Goal: Information Seeking & Learning: Learn about a topic

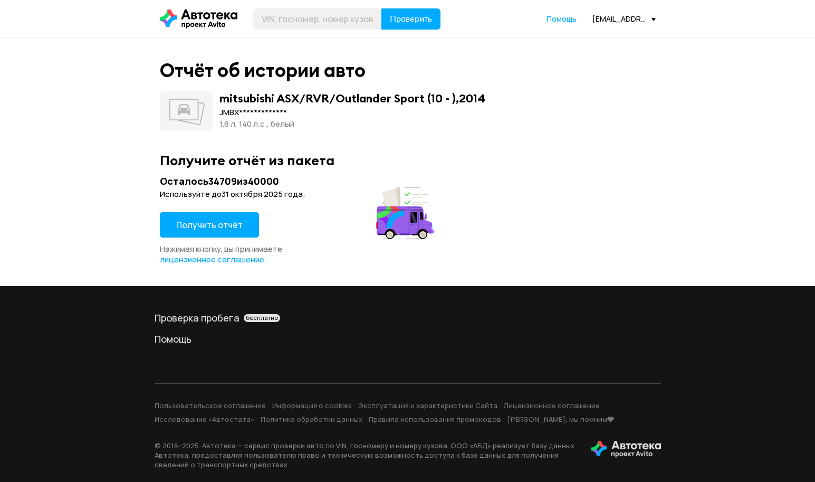
click at [221, 225] on span "Получить отчёт" at bounding box center [209, 225] width 66 height 12
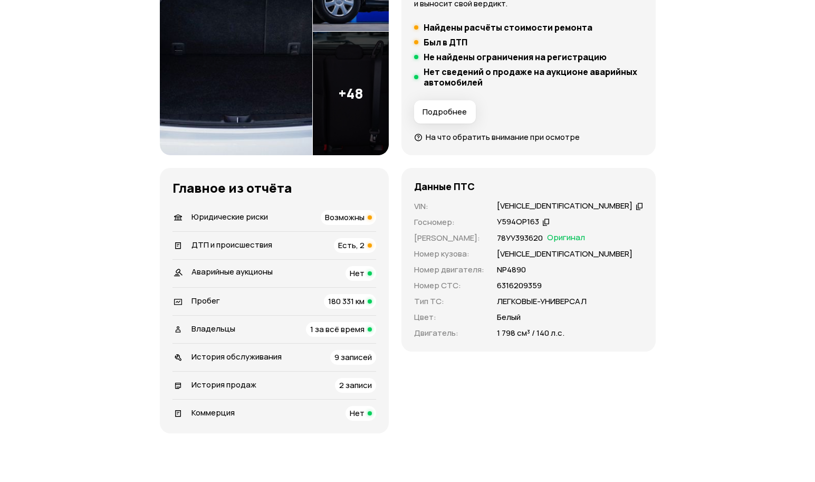
scroll to position [264, 0]
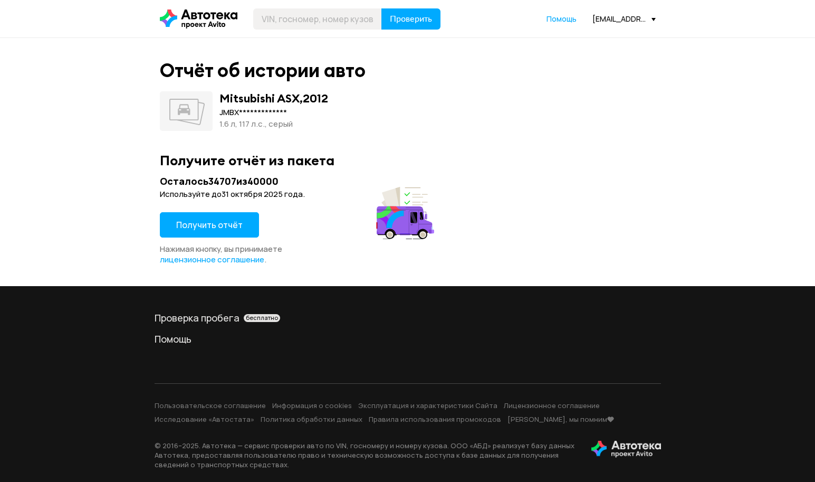
click at [203, 219] on span "Получить отчёт" at bounding box center [209, 225] width 66 height 12
click at [202, 228] on span "Получить отчёт" at bounding box center [209, 225] width 66 height 12
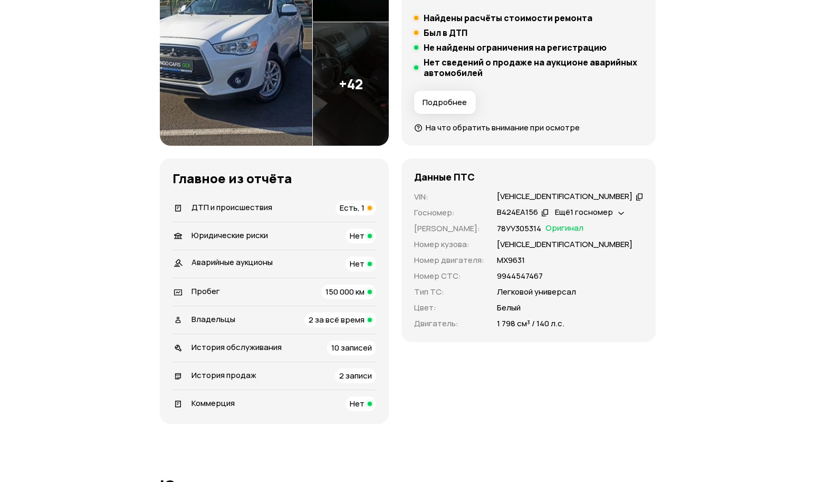
scroll to position [264, 0]
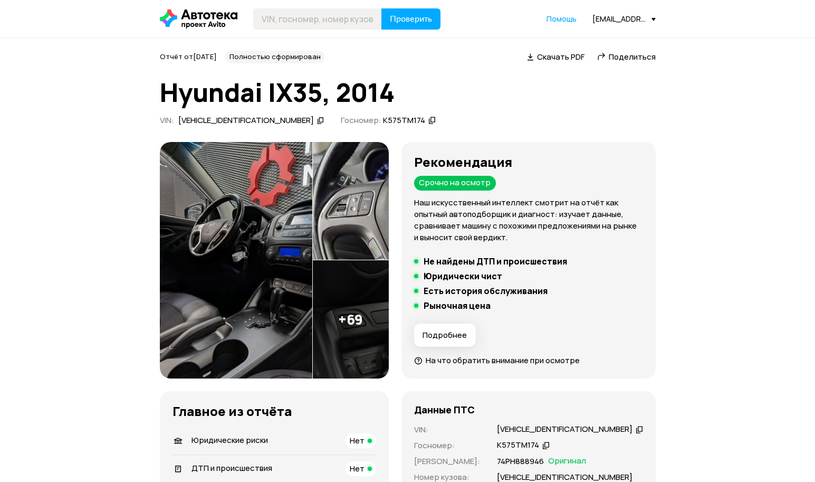
click at [643, 53] on span "Поделиться" at bounding box center [632, 56] width 47 height 11
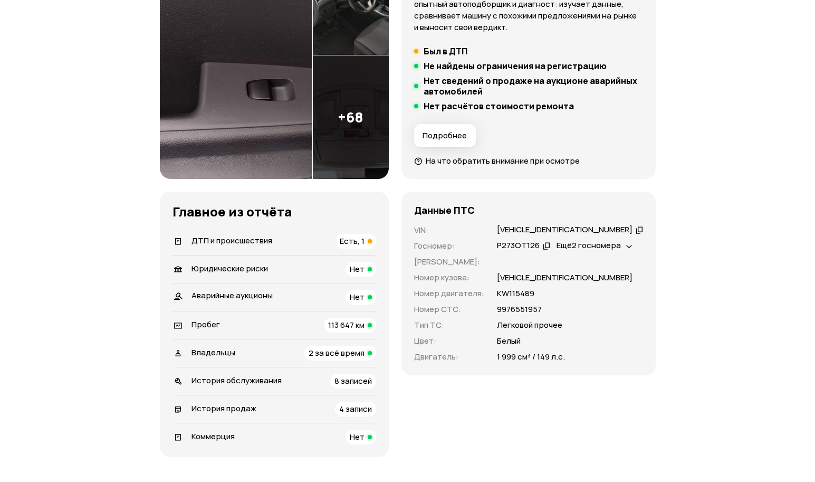
scroll to position [211, 0]
click at [235, 235] on span "ДТП и происшествия" at bounding box center [232, 239] width 81 height 11
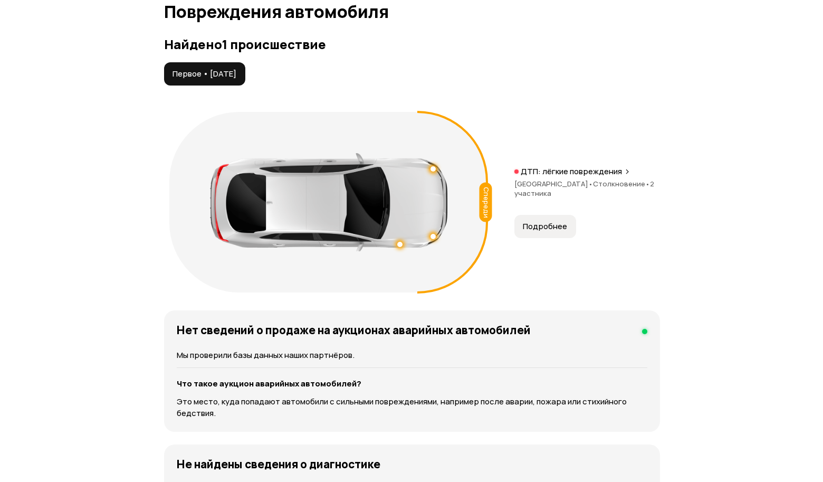
scroll to position [1193, 0]
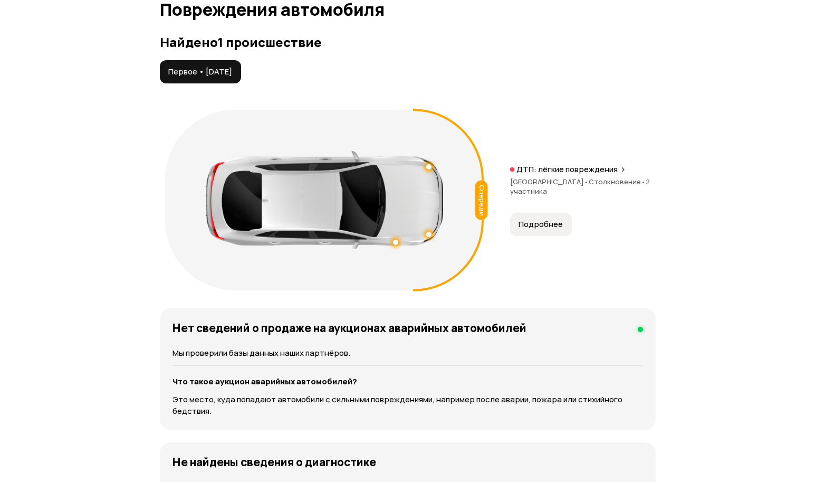
click at [543, 183] on span "Республика Дагестан •" at bounding box center [549, 181] width 79 height 9
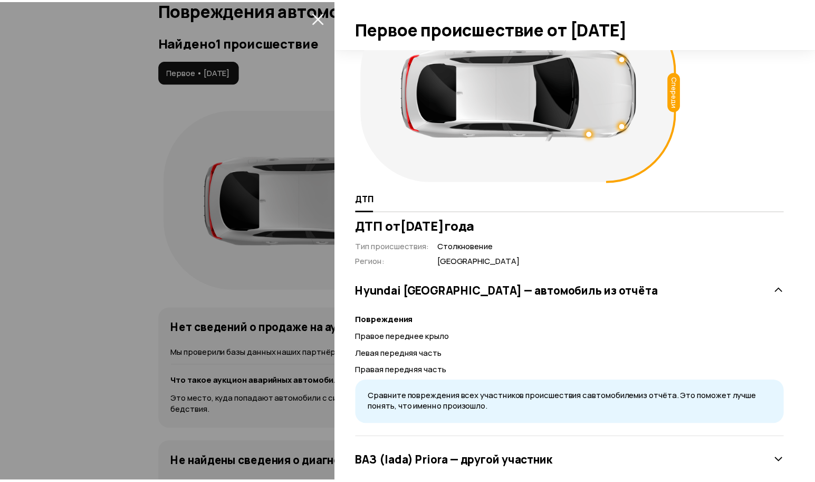
scroll to position [0, 0]
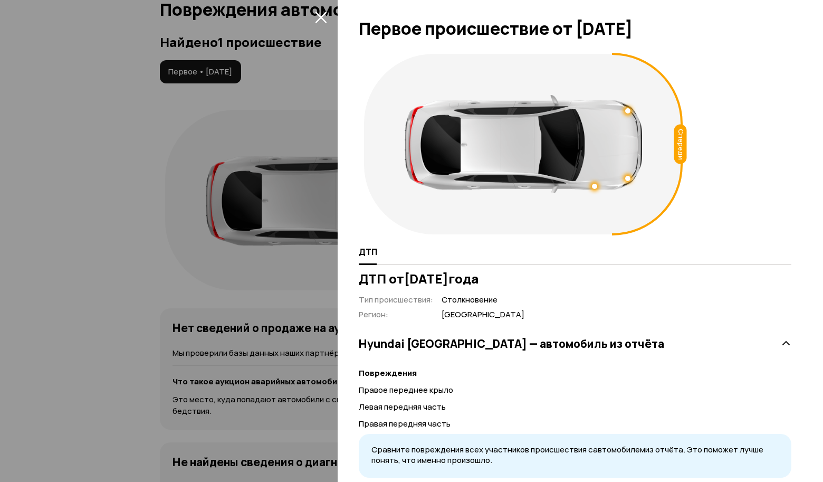
click at [151, 195] on div at bounding box center [411, 241] width 823 height 482
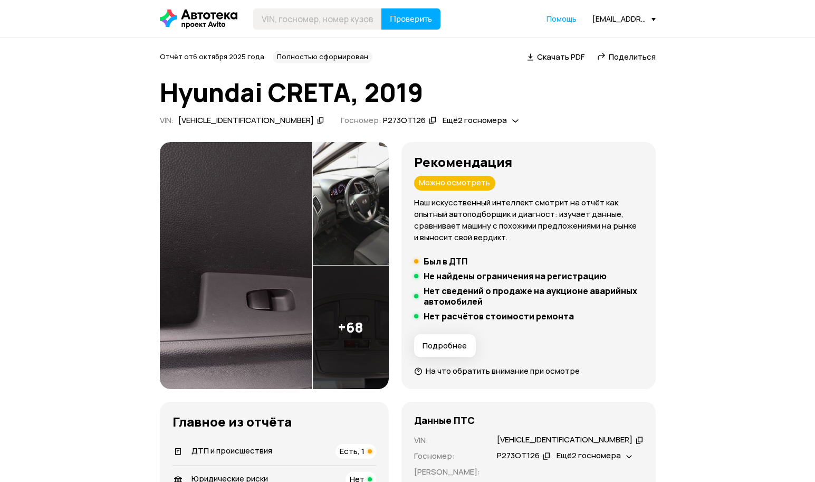
click at [633, 62] on span "Поделиться" at bounding box center [632, 56] width 47 height 11
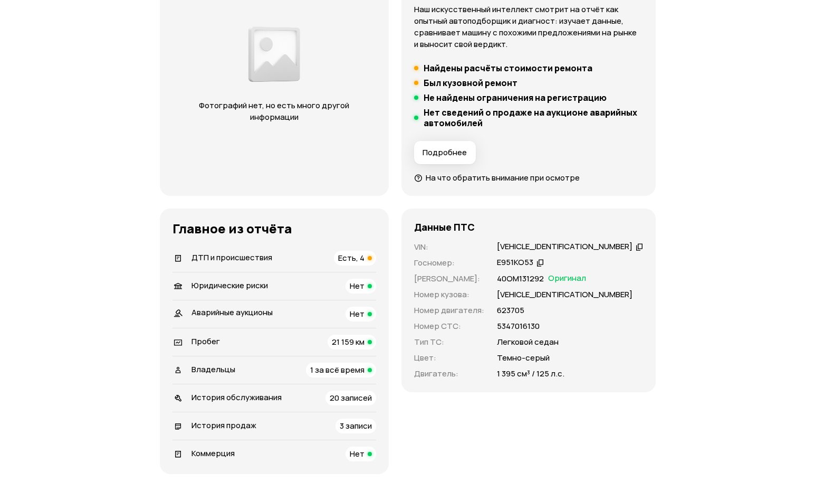
scroll to position [211, 0]
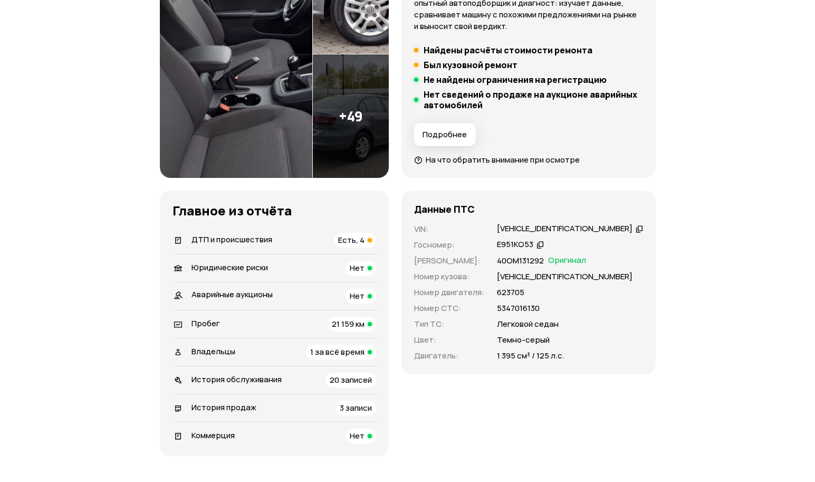
click at [289, 244] on div "ДТП и происшествия Есть, 4" at bounding box center [275, 240] width 204 height 15
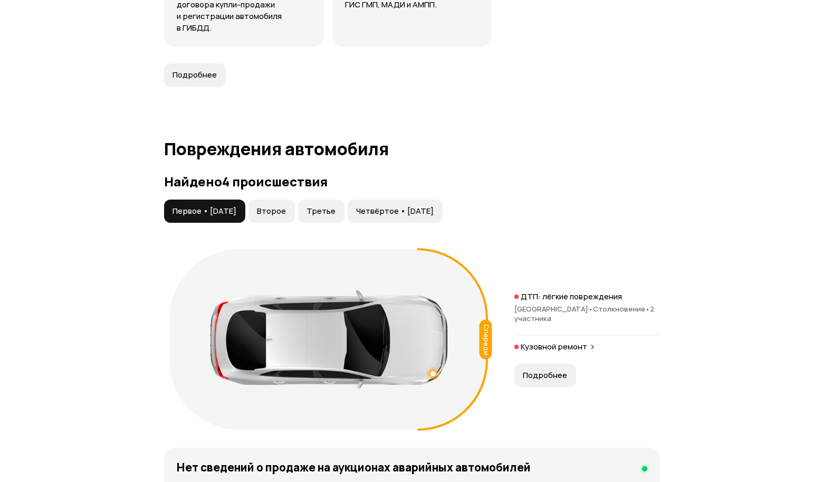
scroll to position [1193, 0]
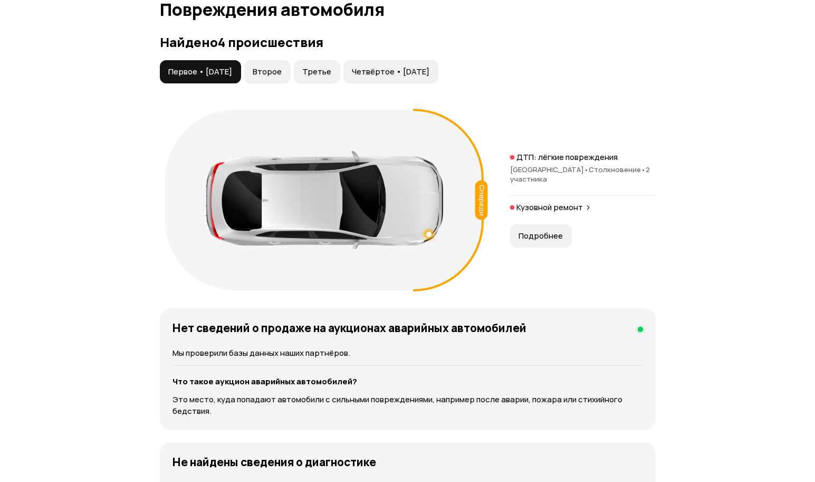
click at [282, 77] on span "Второе" at bounding box center [267, 71] width 29 height 11
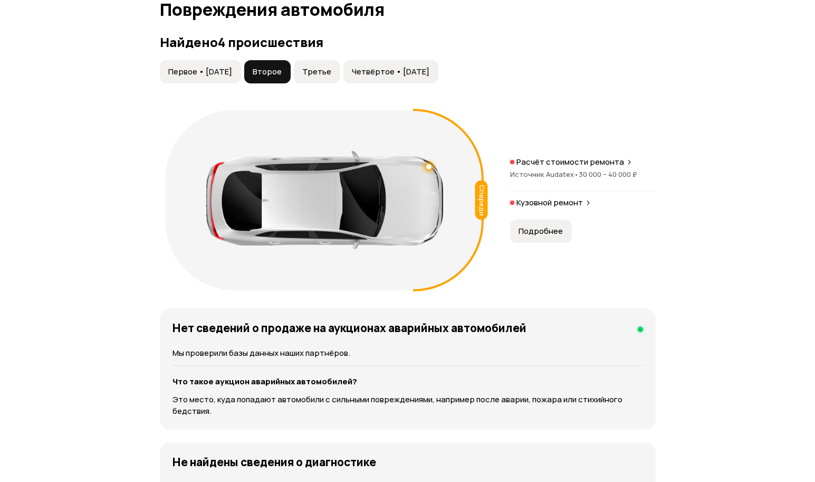
click at [320, 78] on button "Третье" at bounding box center [317, 71] width 46 height 23
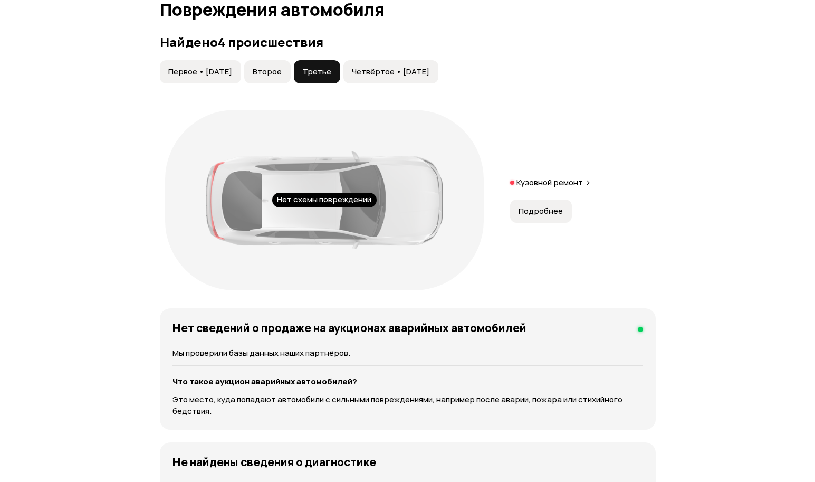
click at [360, 75] on button "Четвёртое • 02 мар 2022" at bounding box center [391, 71] width 95 height 23
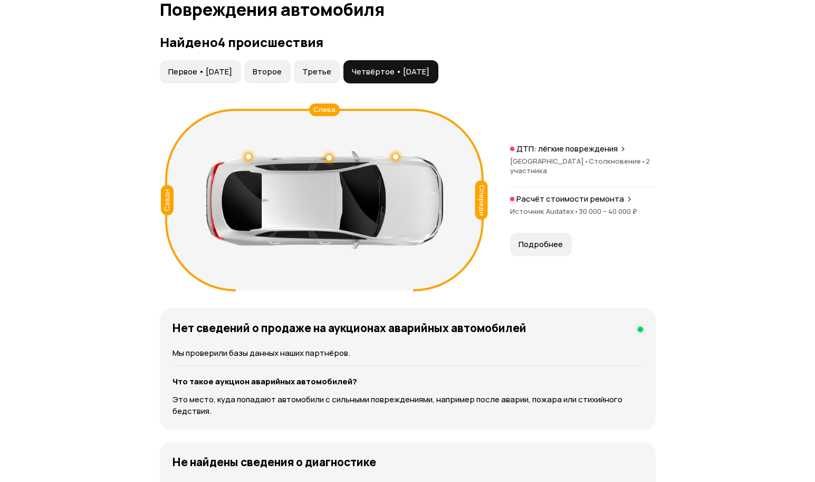
click at [227, 73] on span "Первое • 17 фев 2017" at bounding box center [200, 71] width 64 height 11
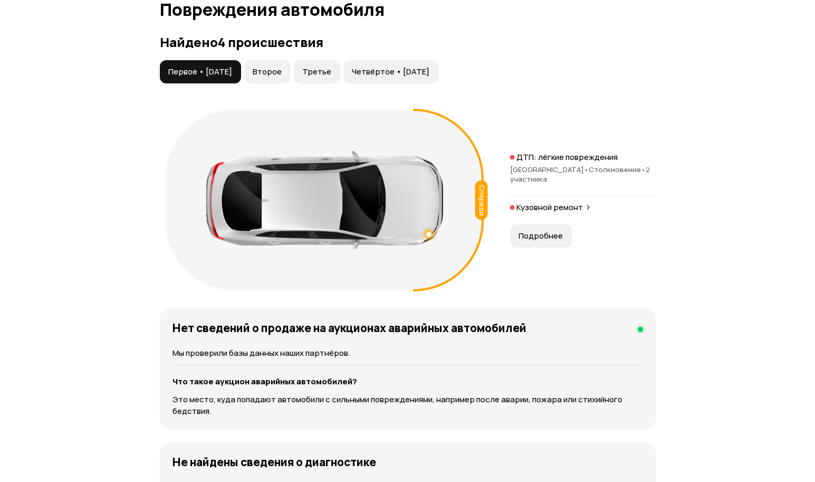
click at [400, 74] on span "Четвёртое • 02 мар 2022" at bounding box center [391, 71] width 78 height 11
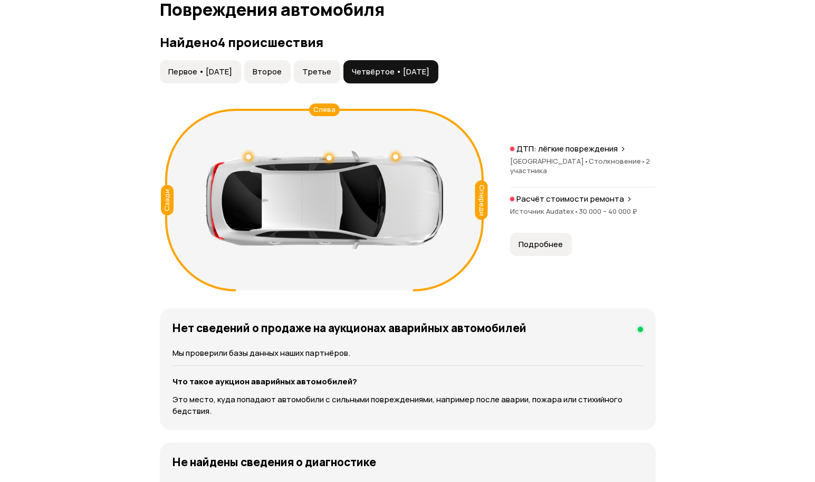
click at [199, 71] on span "Первое • 17 фев 2017" at bounding box center [200, 71] width 64 height 11
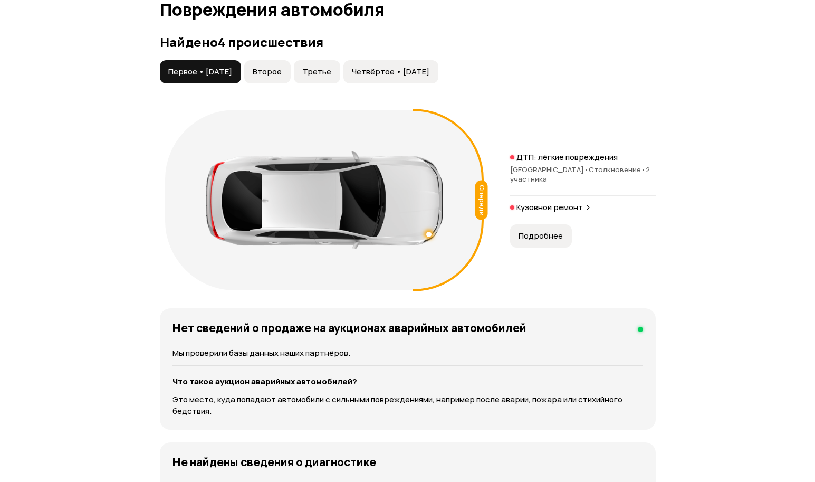
click at [535, 164] on div "ДТП: лёгкие повреждения Новгородская область • Столкновение • 2 участника" at bounding box center [583, 174] width 146 height 44
click at [536, 176] on span "2 участника" at bounding box center [580, 174] width 140 height 19
click at [535, 181] on span "2 участника" at bounding box center [580, 174] width 140 height 19
click at [291, 75] on button "Второе" at bounding box center [267, 71] width 46 height 23
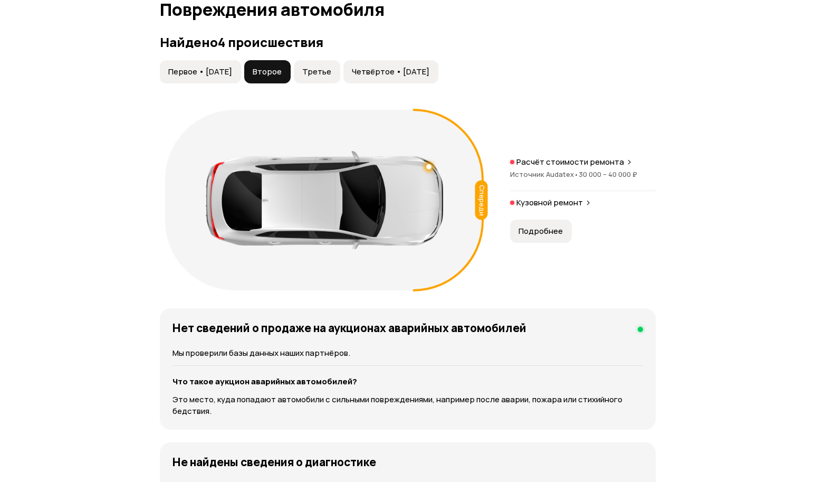
click at [517, 164] on p "Расчёт стоимости ремонта" at bounding box center [571, 162] width 108 height 11
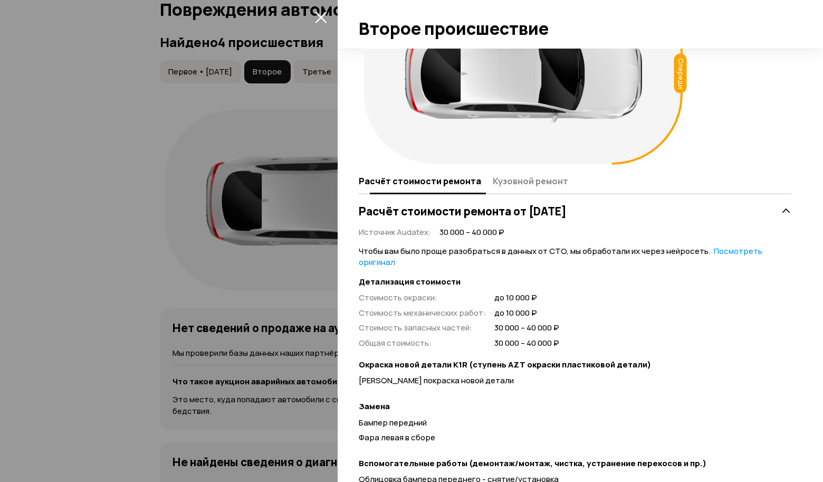
scroll to position [158, 0]
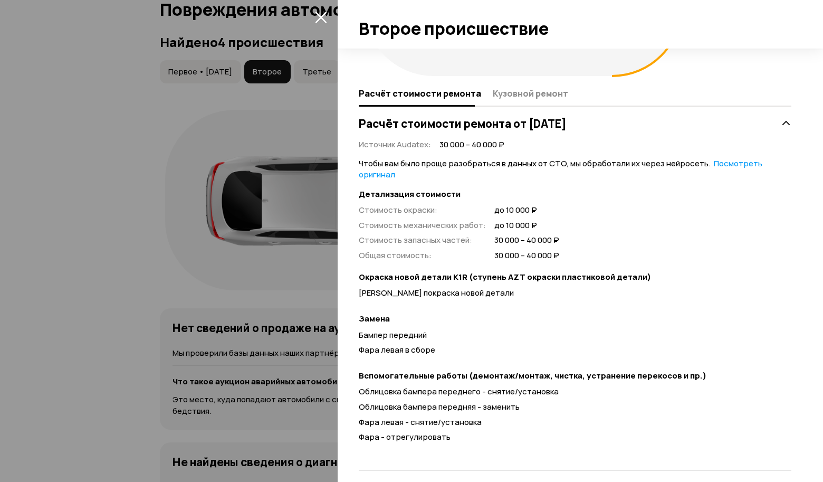
click at [156, 102] on div at bounding box center [411, 241] width 823 height 482
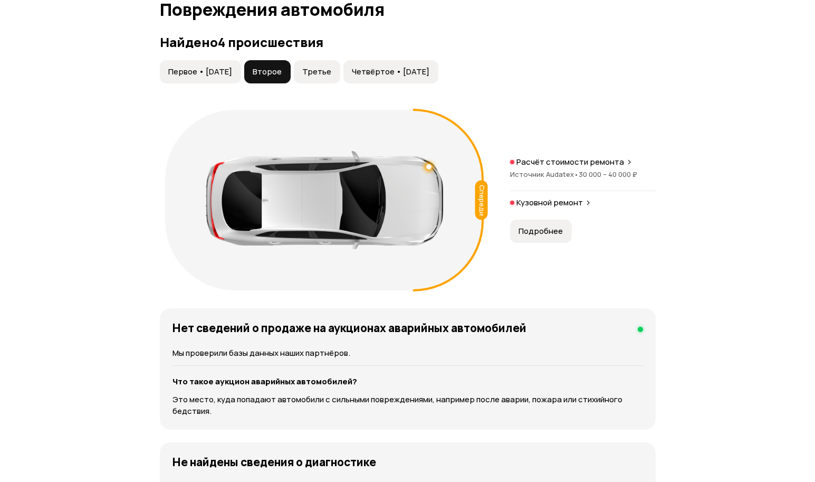
click at [331, 69] on span "Третье" at bounding box center [316, 71] width 29 height 11
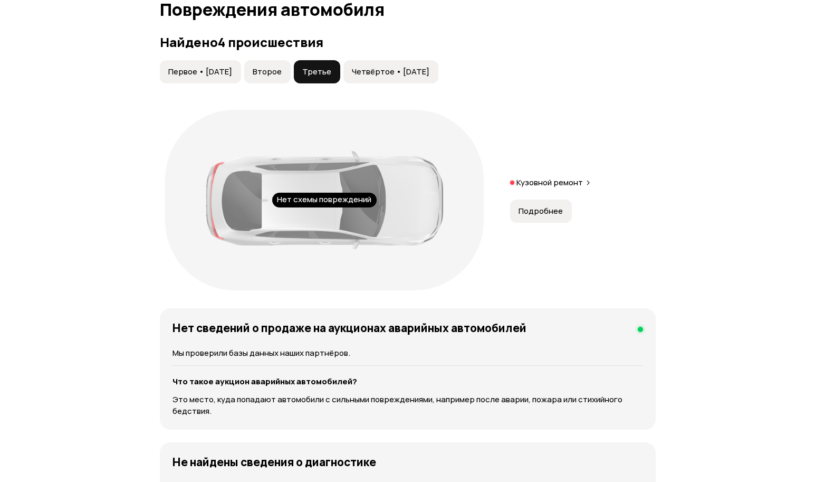
click at [408, 75] on span "Четвёртое • 02 мар 2022" at bounding box center [391, 71] width 78 height 11
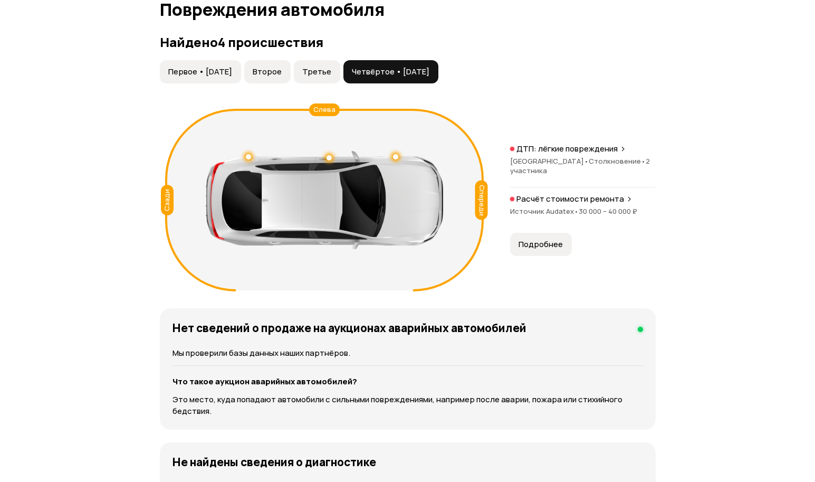
click at [583, 159] on span "Новгородская область •" at bounding box center [549, 160] width 79 height 9
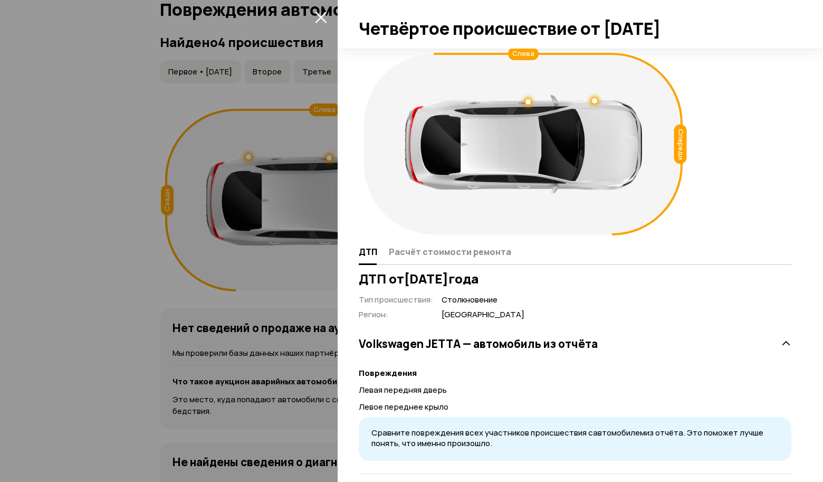
click at [132, 177] on div at bounding box center [411, 241] width 823 height 482
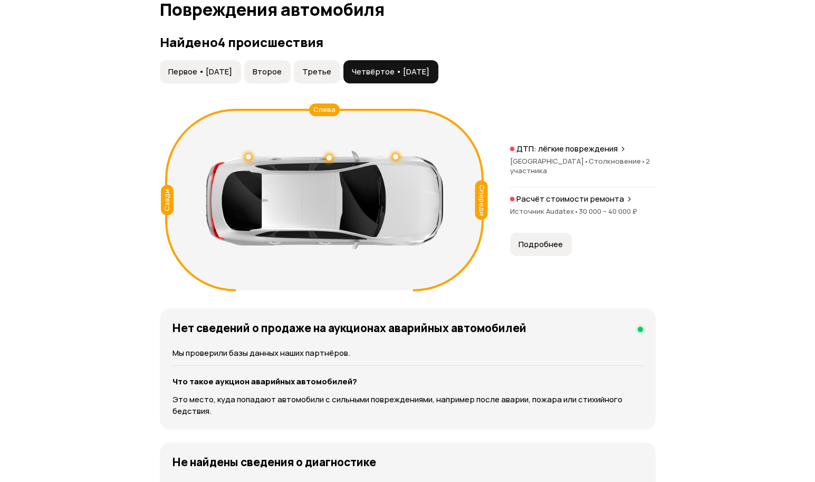
click at [563, 204] on p "Расчёт стоимости ремонта" at bounding box center [571, 199] width 108 height 11
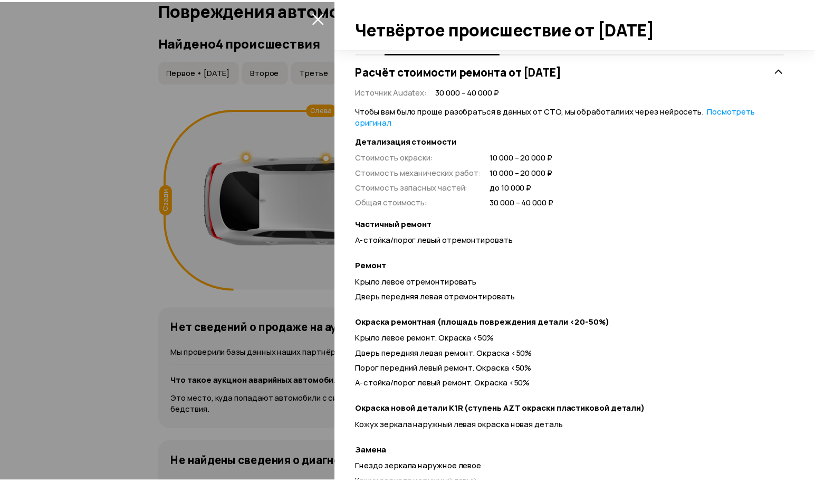
scroll to position [264, 0]
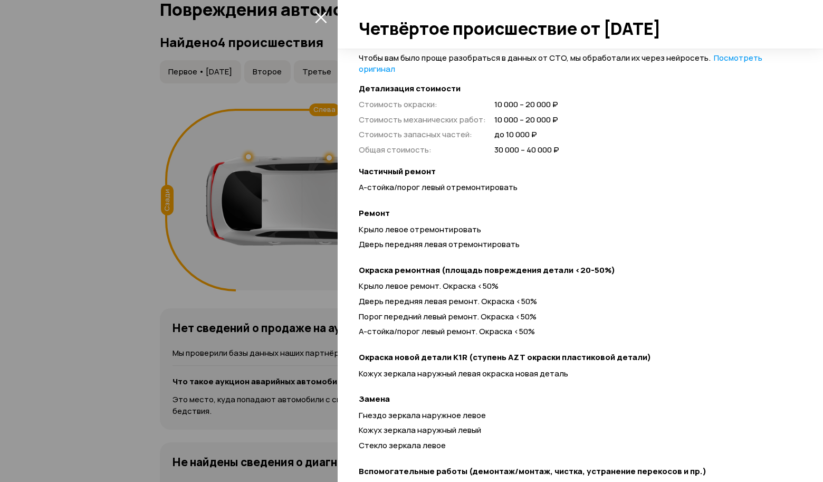
click at [131, 121] on div at bounding box center [411, 241] width 823 height 482
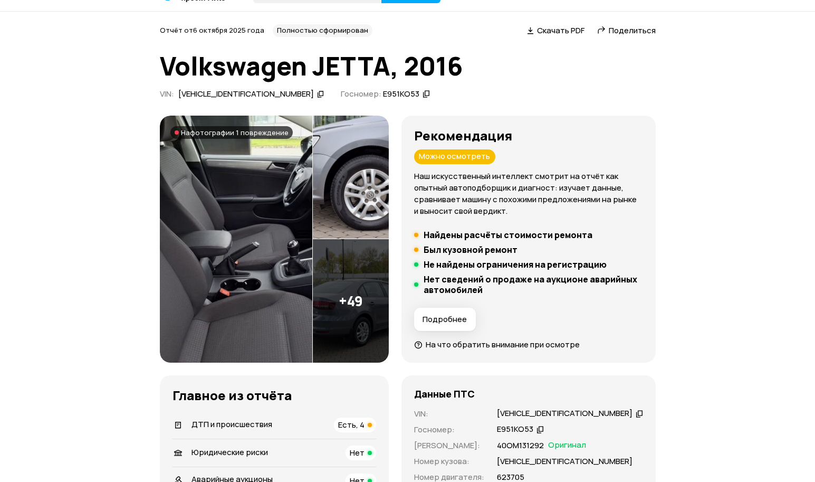
scroll to position [0, 0]
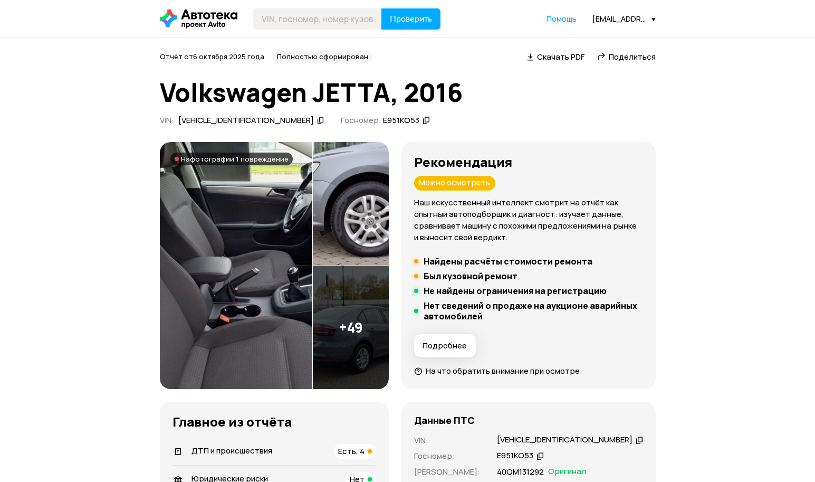
click at [640, 58] on span "Поделиться" at bounding box center [632, 56] width 47 height 11
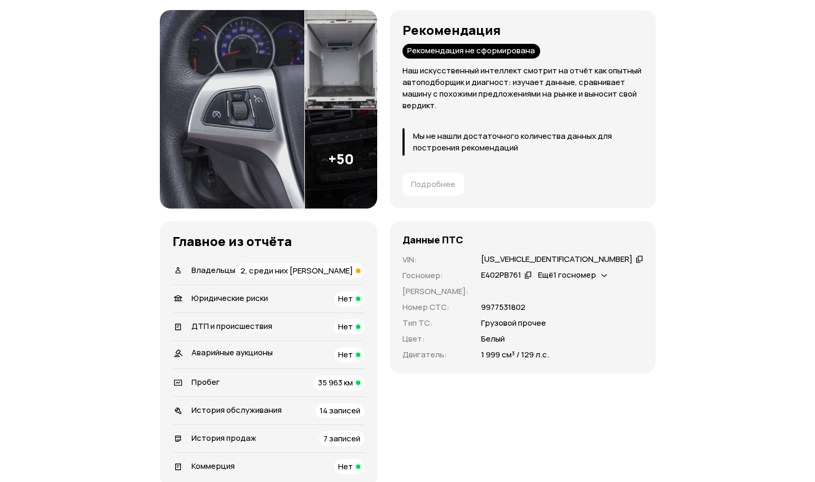
scroll to position [53, 0]
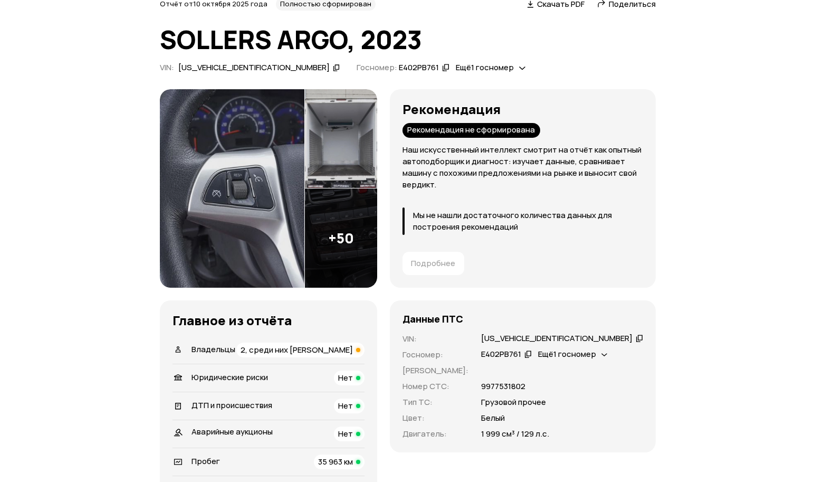
click at [353, 347] on span "2, среди них [PERSON_NAME]" at bounding box center [297, 349] width 112 height 11
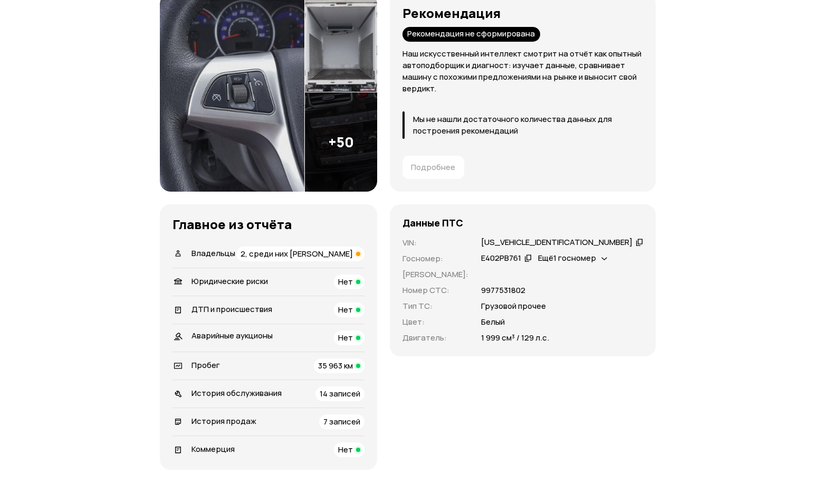
scroll to position [0, 0]
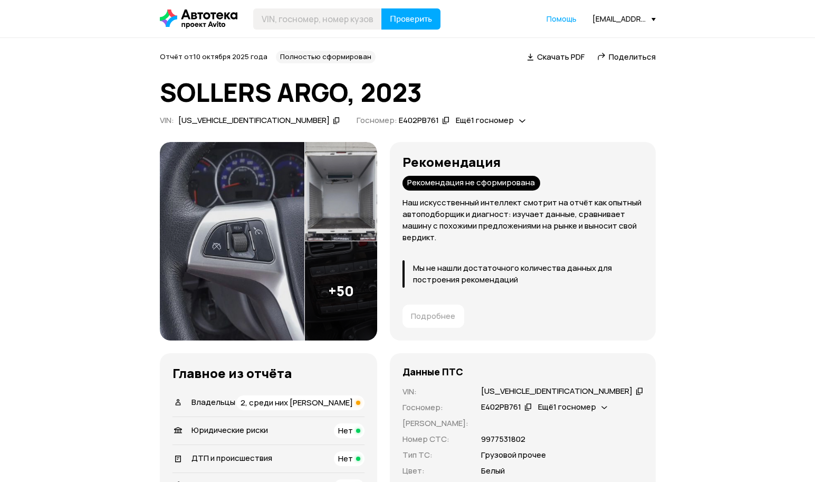
click at [616, 52] on span "Поделиться" at bounding box center [632, 56] width 47 height 11
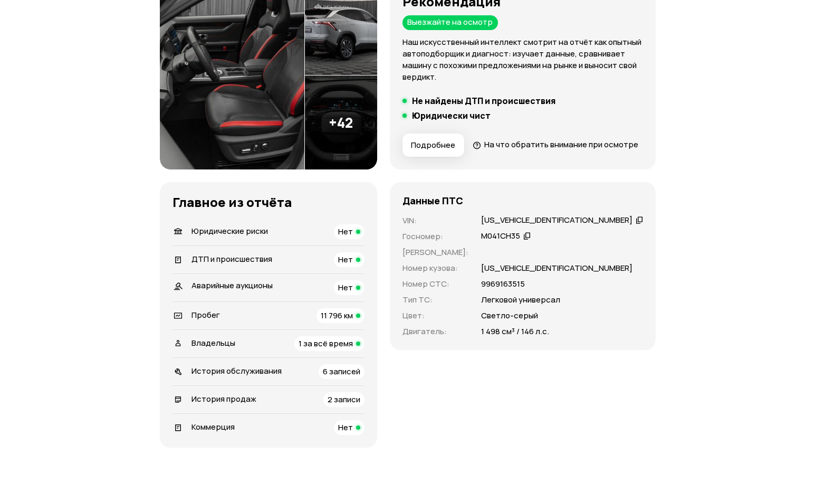
scroll to position [211, 0]
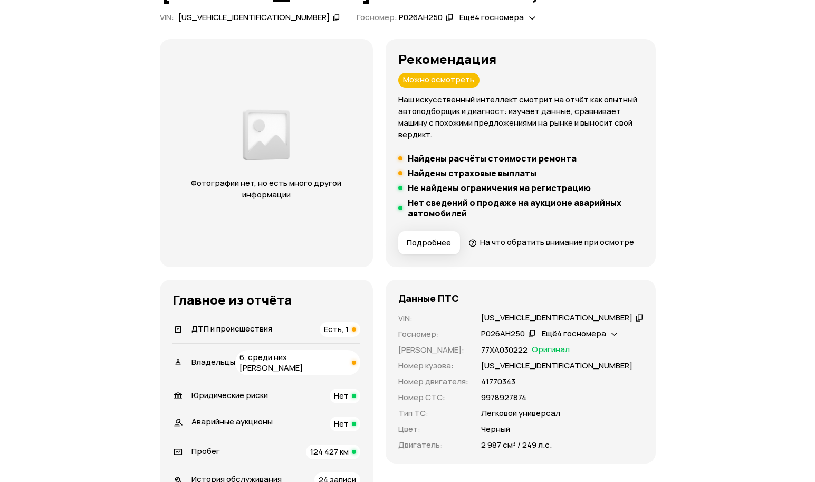
scroll to position [211, 0]
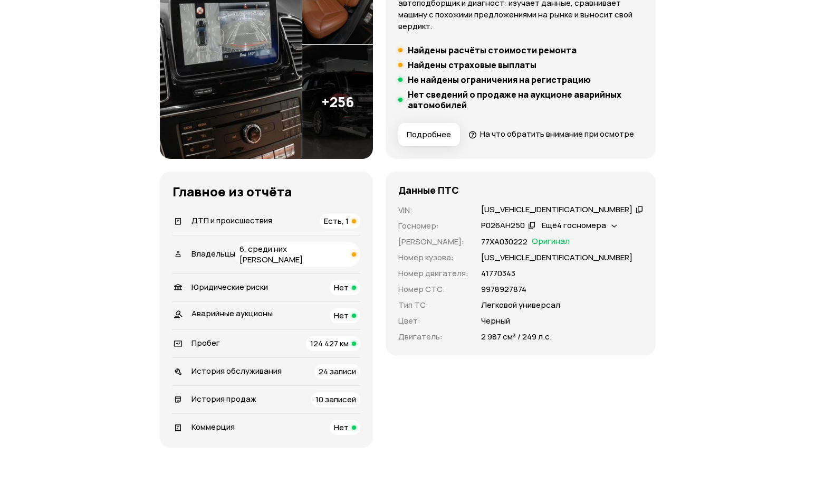
click at [311, 228] on div "ДТП и происшествия Есть, 1" at bounding box center [267, 221] width 188 height 15
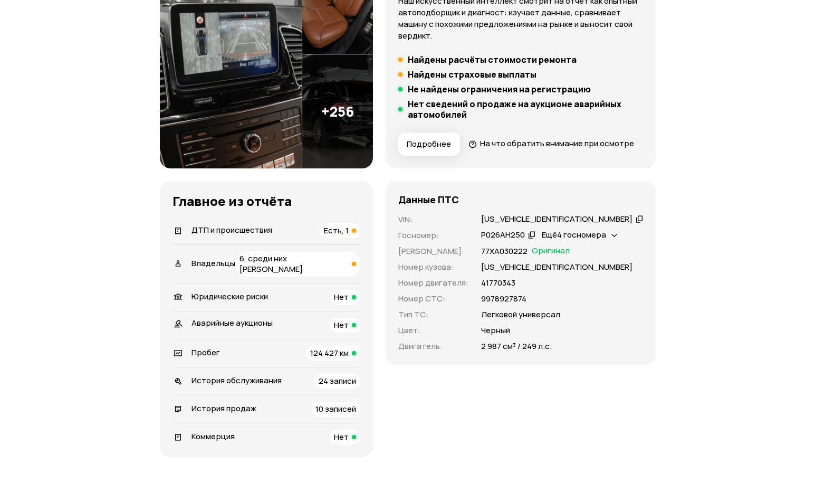
scroll to position [243, 0]
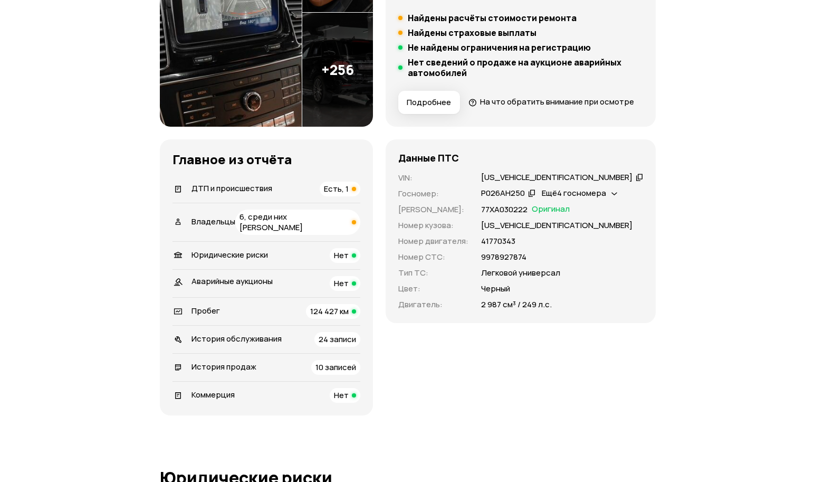
click at [256, 194] on span "ДТП и происшествия" at bounding box center [232, 188] width 81 height 11
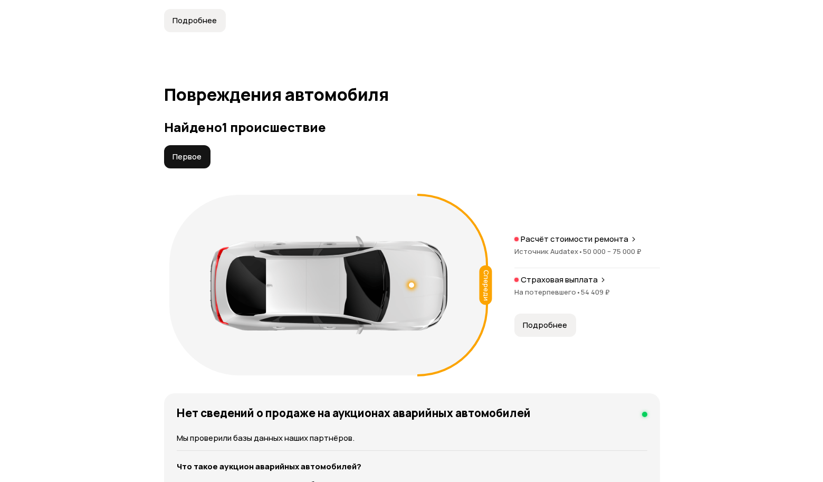
scroll to position [1193, 0]
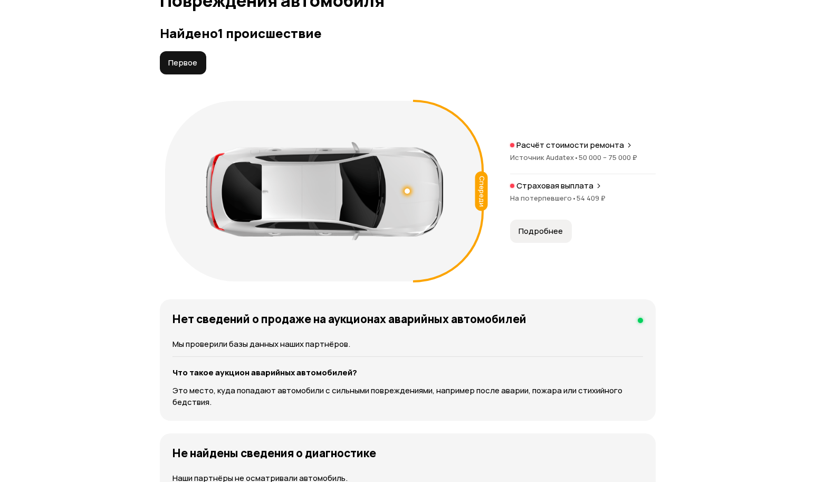
click at [555, 162] on span "Источник Audatex •" at bounding box center [544, 156] width 69 height 9
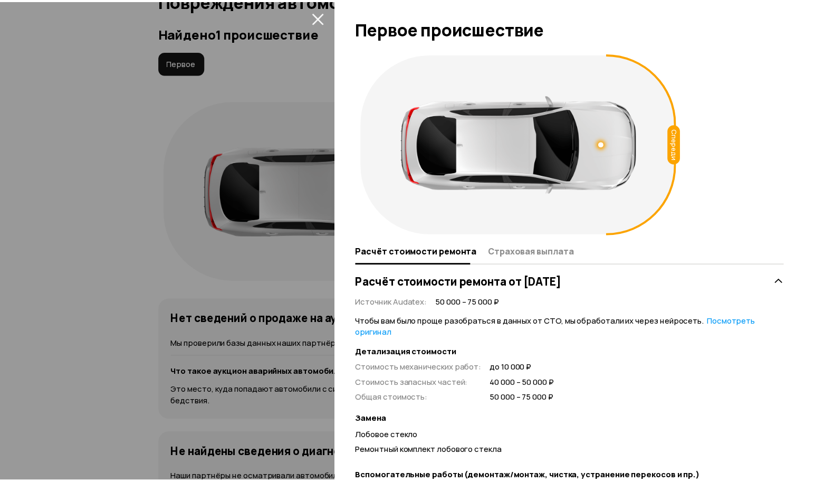
scroll to position [81, 0]
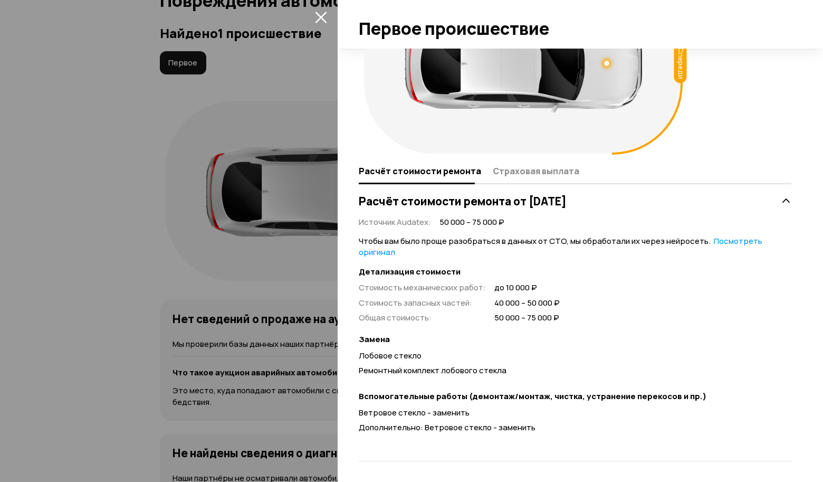
click at [145, 158] on div at bounding box center [411, 241] width 823 height 482
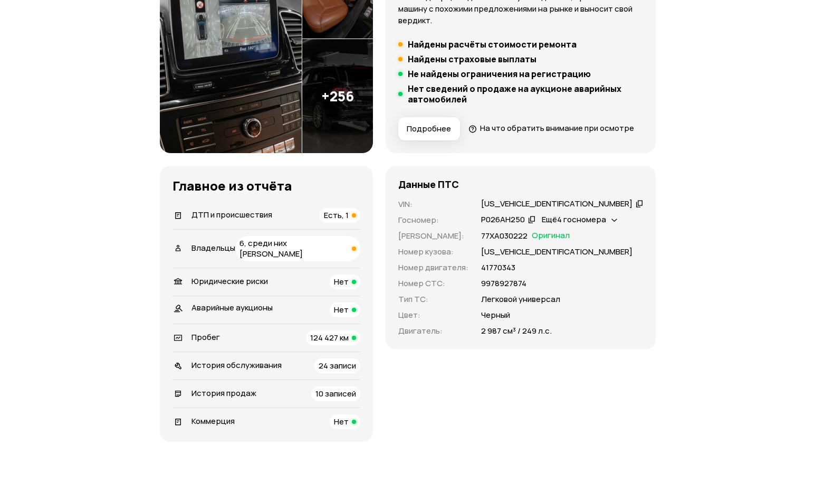
scroll to position [0, 0]
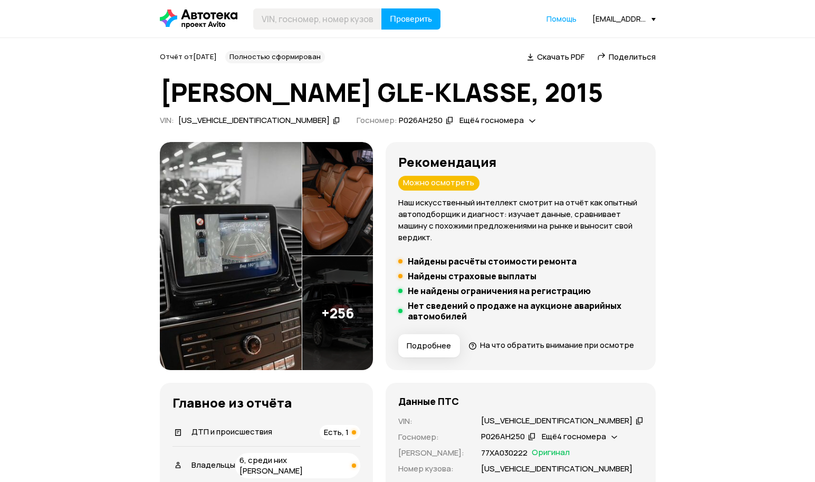
click at [650, 55] on span "Поделиться" at bounding box center [632, 56] width 47 height 11
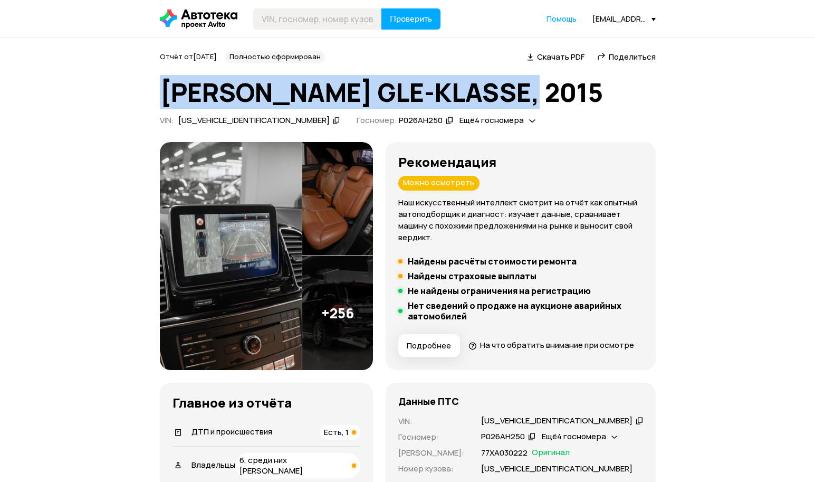
drag, startPoint x: 618, startPoint y: 63, endPoint x: 605, endPoint y: 59, distance: 14.0
click at [617, 63] on div "Отчёт от 16 сентября 2025 года Полностью сформирован   Скачать PDF   Поделиться…" at bounding box center [408, 90] width 496 height 79
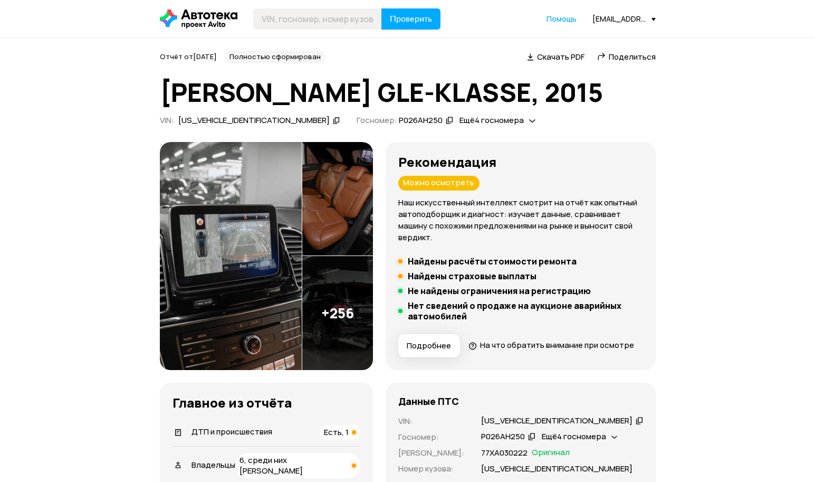
click at [621, 56] on span "Поделиться" at bounding box center [632, 56] width 47 height 11
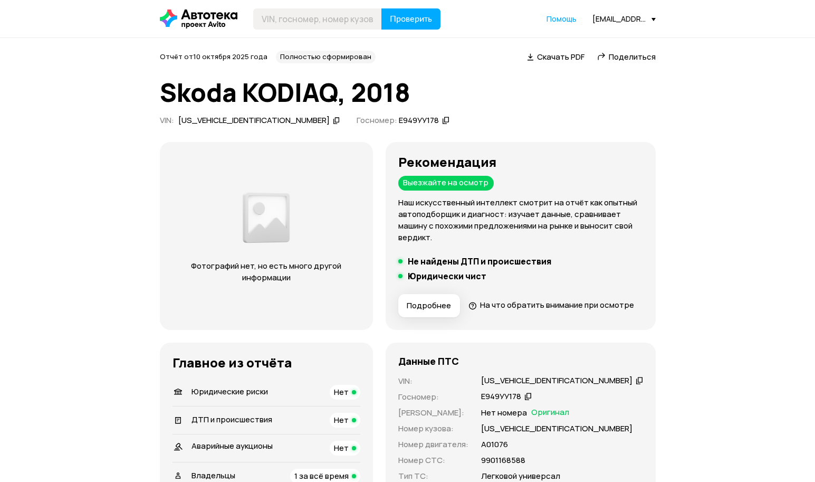
click at [619, 56] on span "Поделиться" at bounding box center [632, 56] width 47 height 11
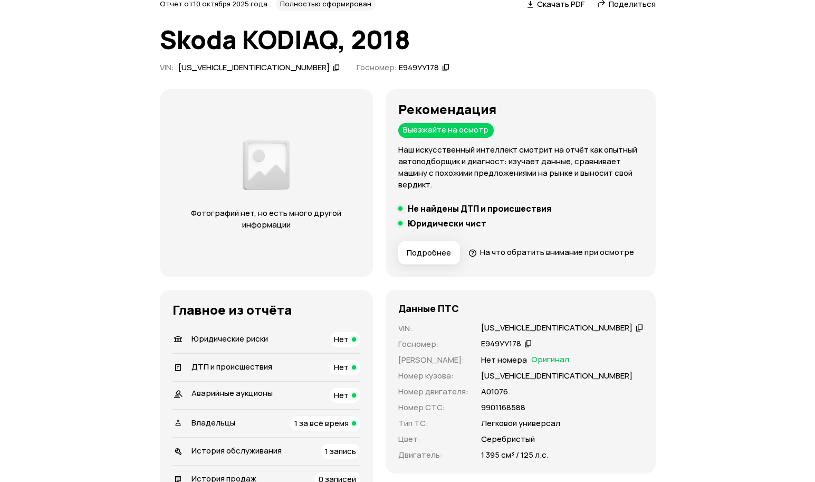
click at [624, 4] on span "Поделиться" at bounding box center [632, 3] width 47 height 11
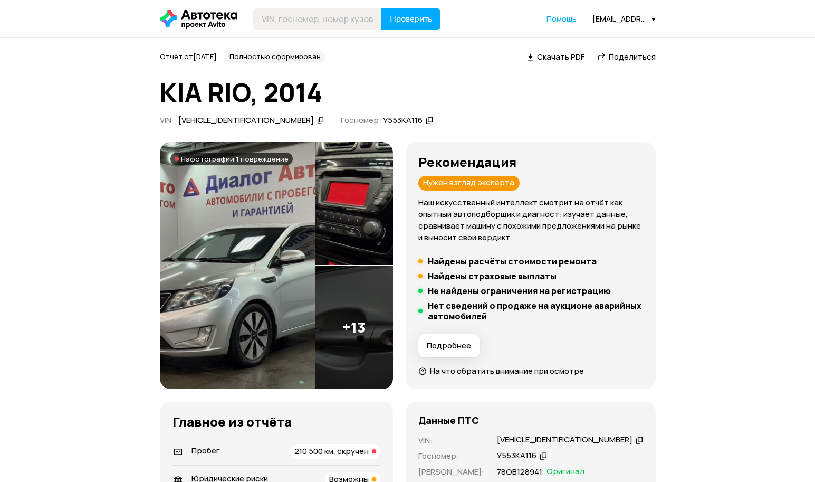
scroll to position [53, 0]
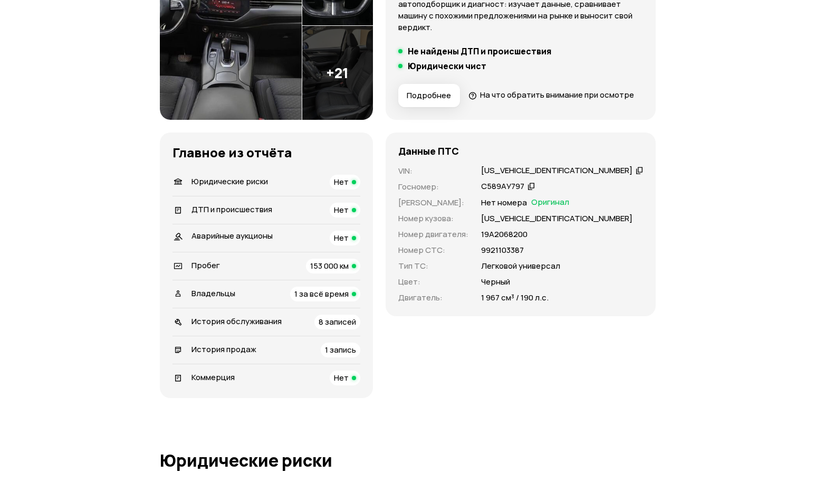
scroll to position [106, 0]
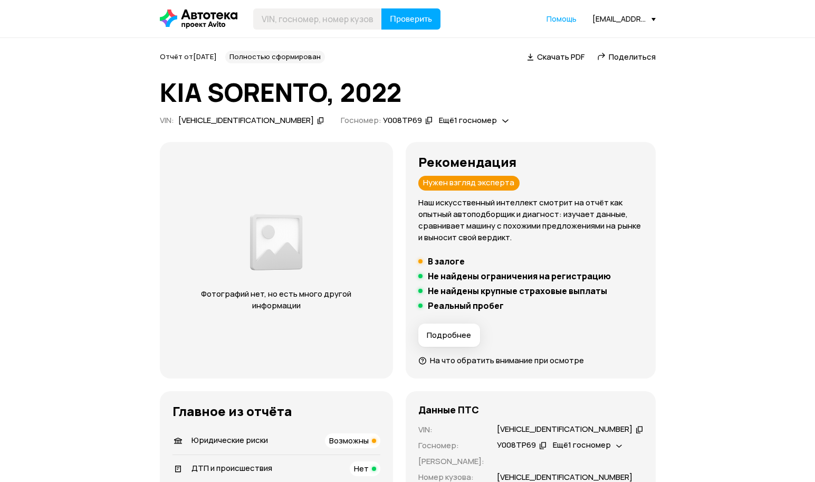
click at [636, 51] on span "Поделиться" at bounding box center [632, 56] width 47 height 11
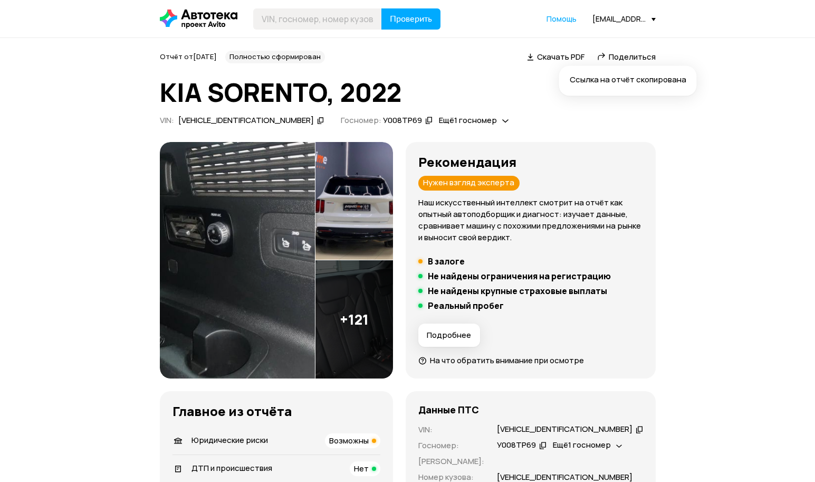
click at [627, 55] on span "Поделиться" at bounding box center [632, 56] width 47 height 11
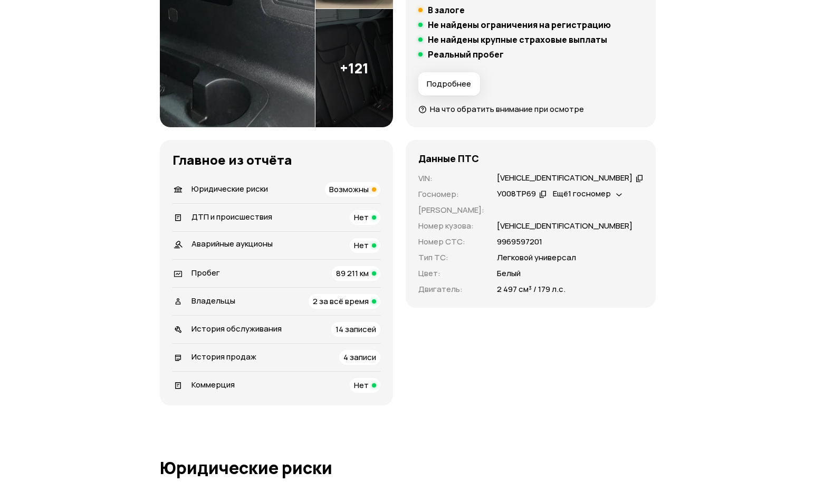
scroll to position [317, 0]
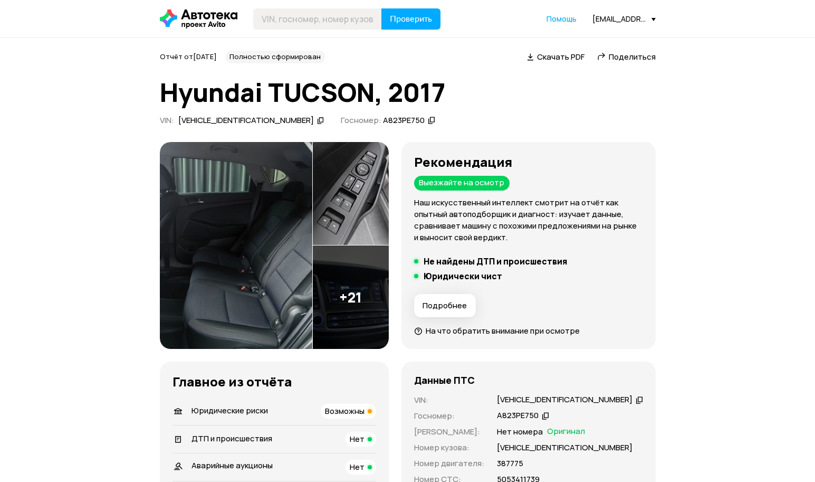
click at [648, 56] on span "Поделиться" at bounding box center [632, 56] width 47 height 11
